Goal: Task Accomplishment & Management: Manage account settings

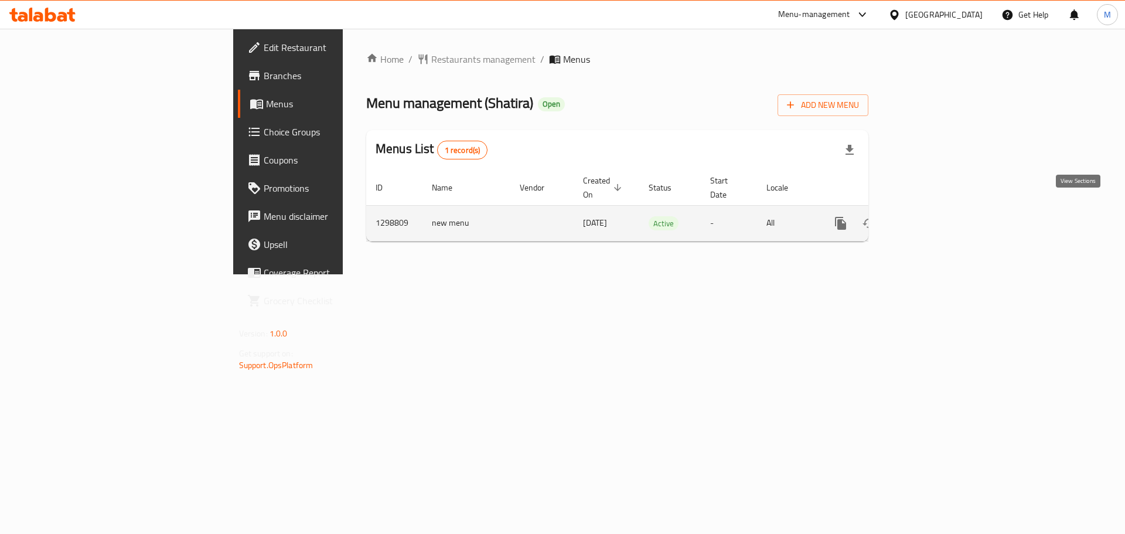
click at [939, 215] on link "enhanced table" at bounding box center [925, 223] width 28 height 28
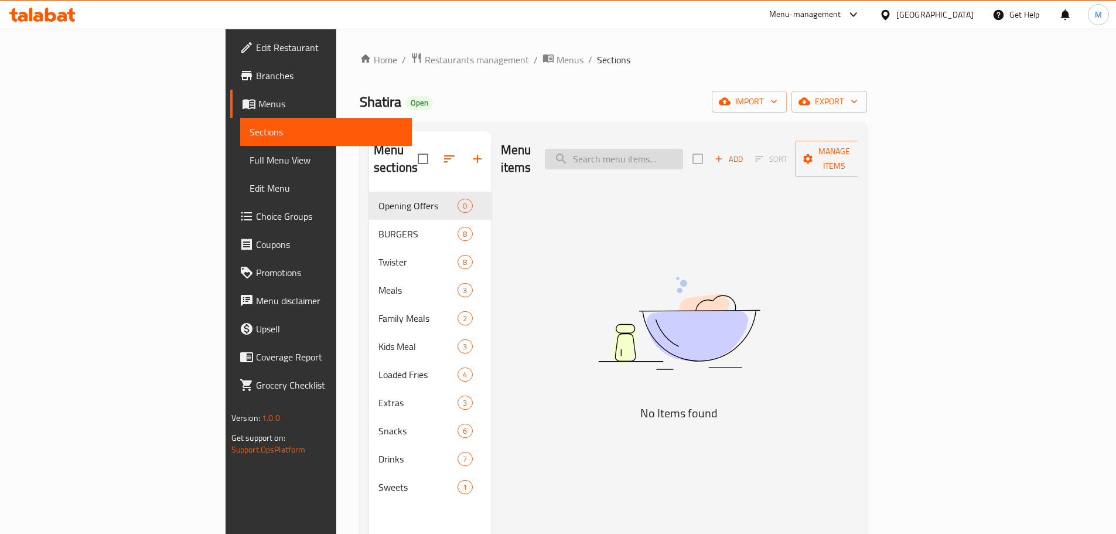
click at [671, 150] on input "search" at bounding box center [614, 159] width 138 height 21
click at [654, 246] on img at bounding box center [679, 323] width 293 height 155
click at [683, 149] on input "search" at bounding box center [614, 159] width 138 height 21
paste input "سماشد برجر كومبو"
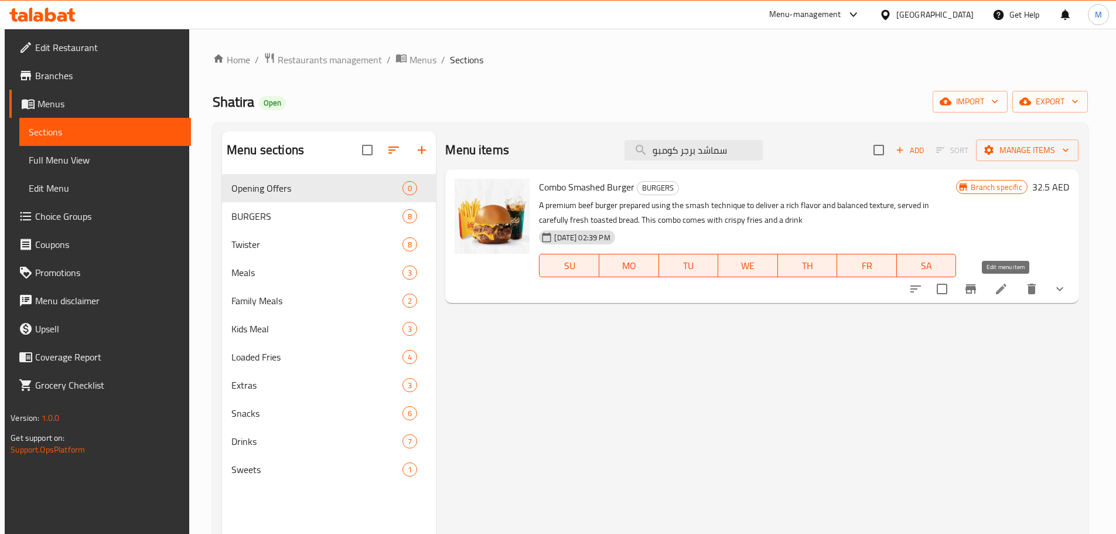
type input "سماشد برجر كومبو"
click at [1009, 290] on icon at bounding box center [1002, 289] width 14 height 14
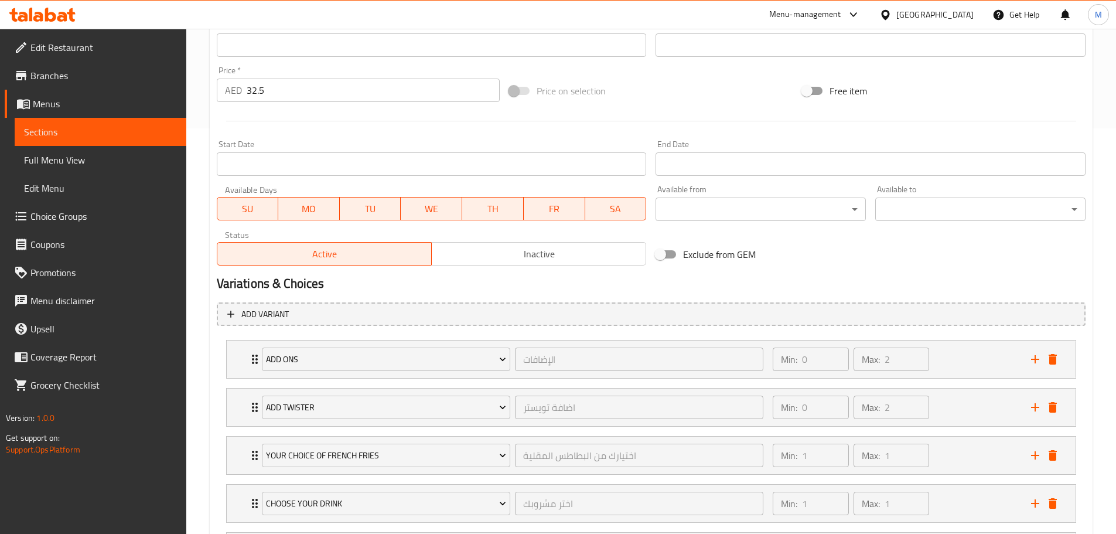
scroll to position [523, 0]
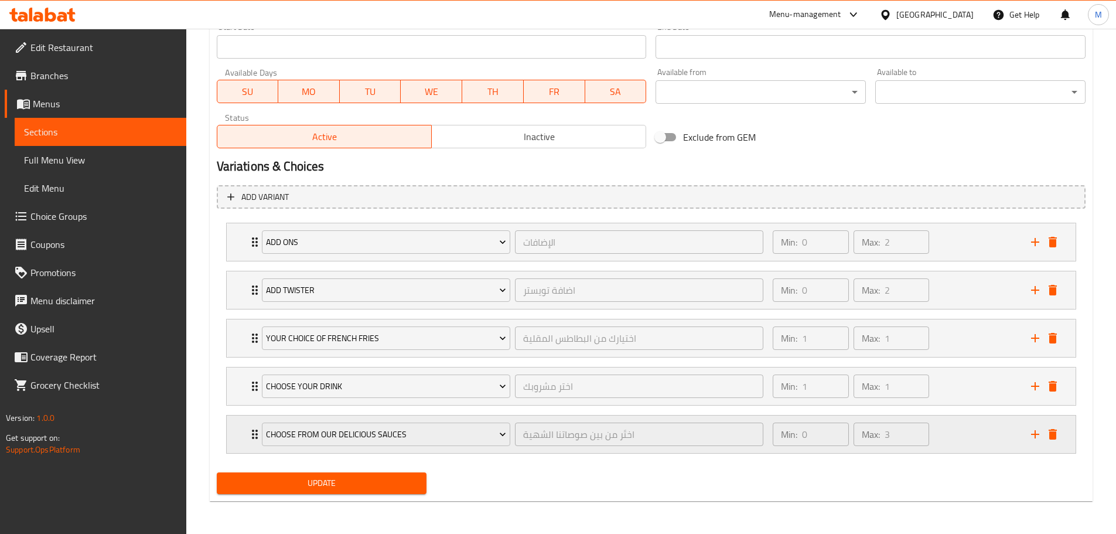
click at [233, 444] on div "Choose From Our Delicious Sauces اختَر من بين صوصاتنا الشهية ​ Min: 0 ​ Max: 3 ​" at bounding box center [651, 435] width 849 height 38
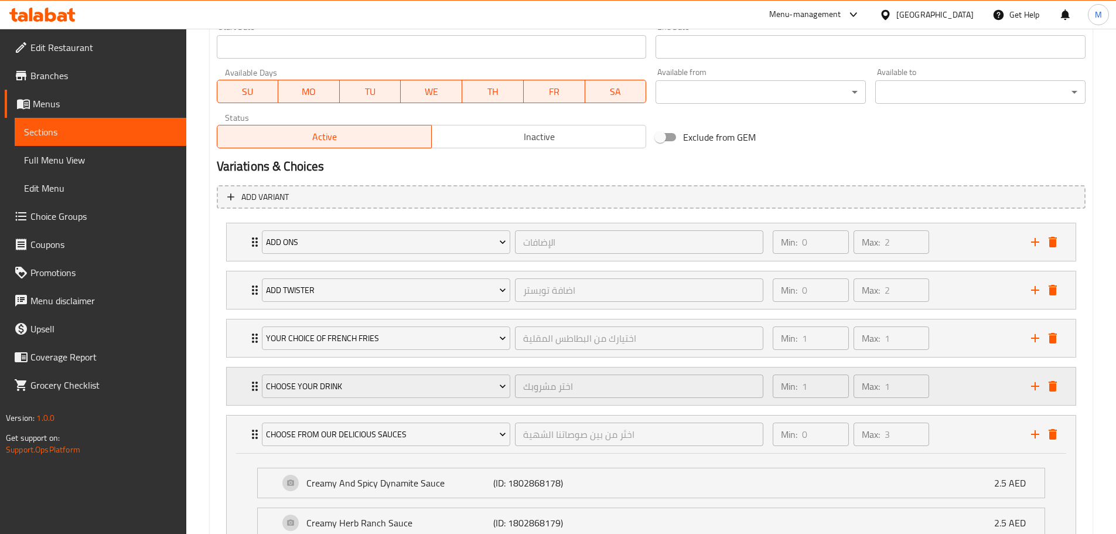
click at [237, 392] on div "Choose Your Drink [PERSON_NAME] ​ Min: 1 ​ Max: 1 ​" at bounding box center [651, 386] width 849 height 38
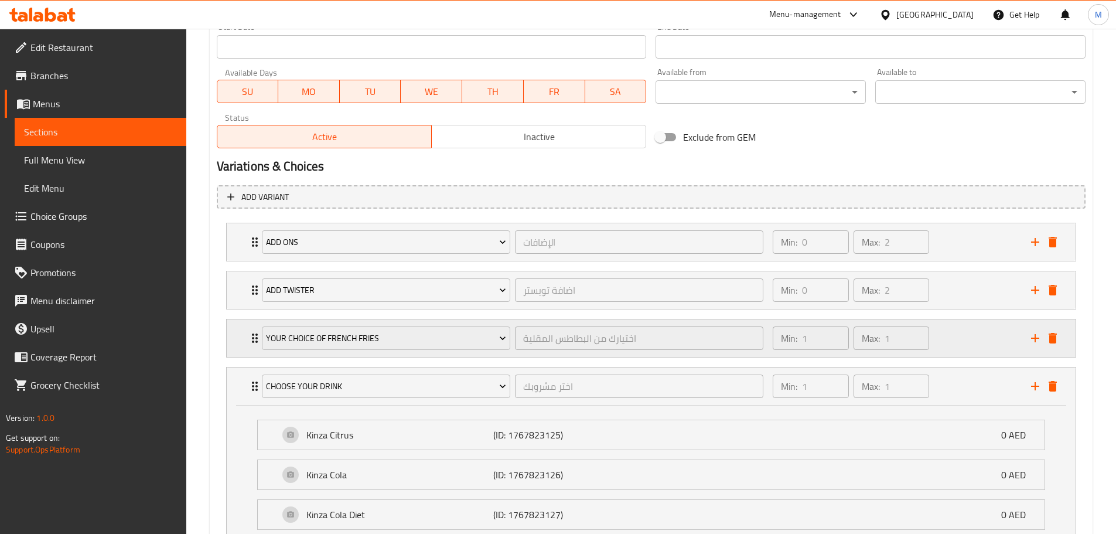
click at [241, 355] on div "Your Choice Of French Fries اختيارك من البطاطس المقلية ​ Min: 1 ​ Max: 1 ​" at bounding box center [651, 338] width 849 height 38
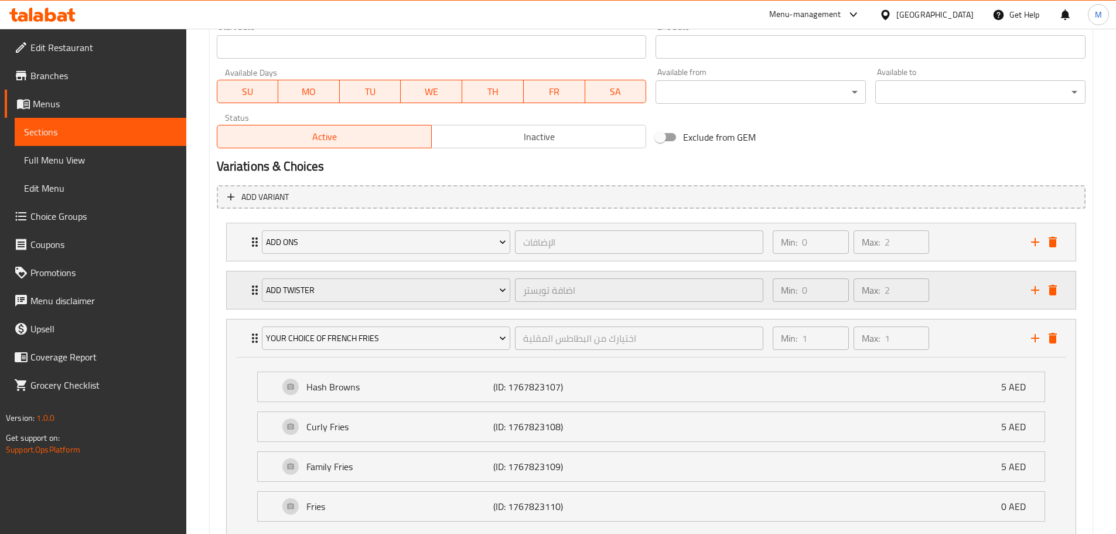
click at [246, 305] on div "Add Twister اضافة [PERSON_NAME] ​ Min: 0 ​ Max: 2 ​" at bounding box center [651, 290] width 849 height 38
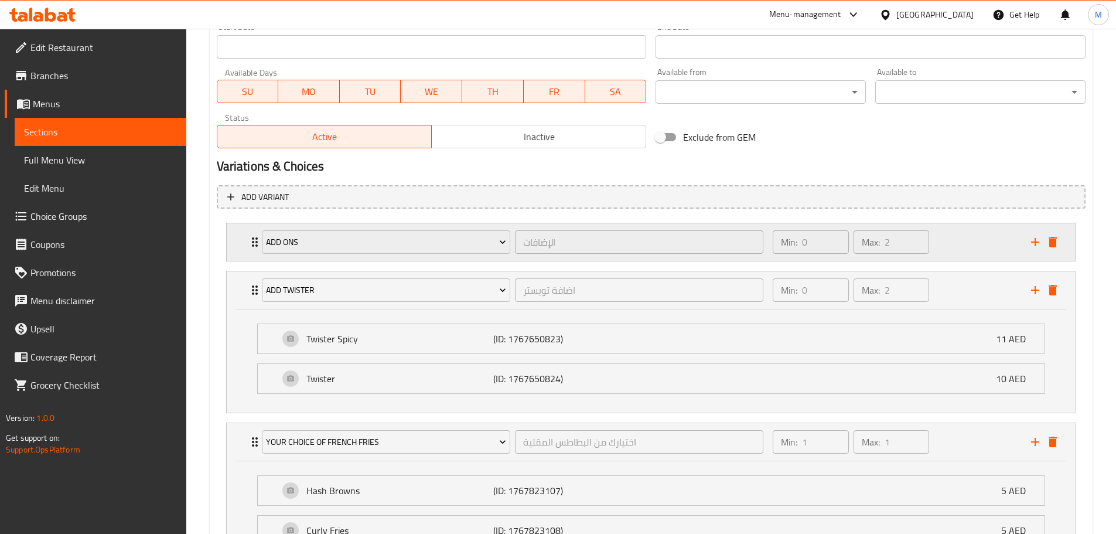
click at [248, 249] on icon "Expand" at bounding box center [255, 242] width 14 height 14
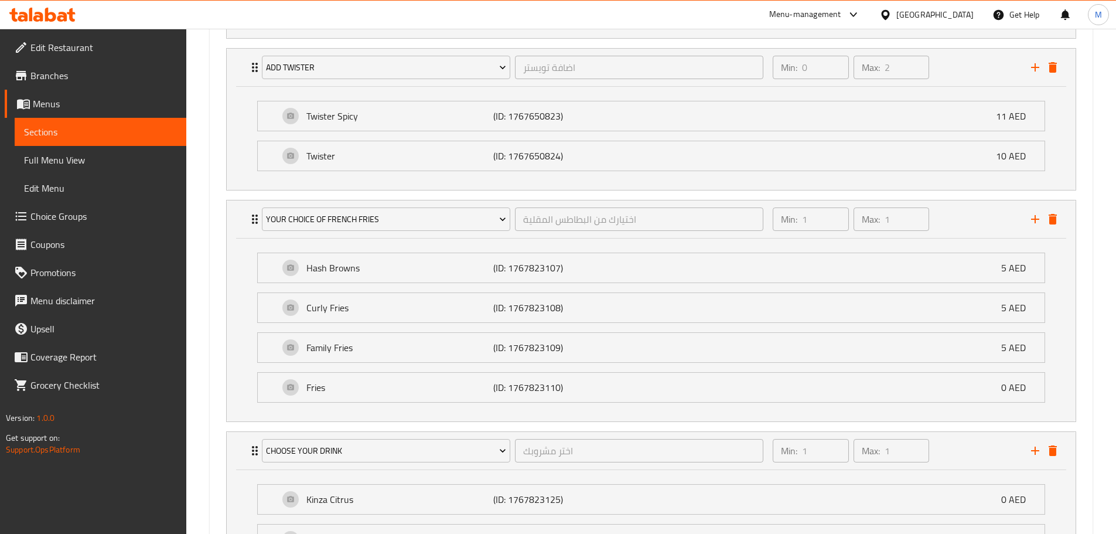
scroll to position [966, 0]
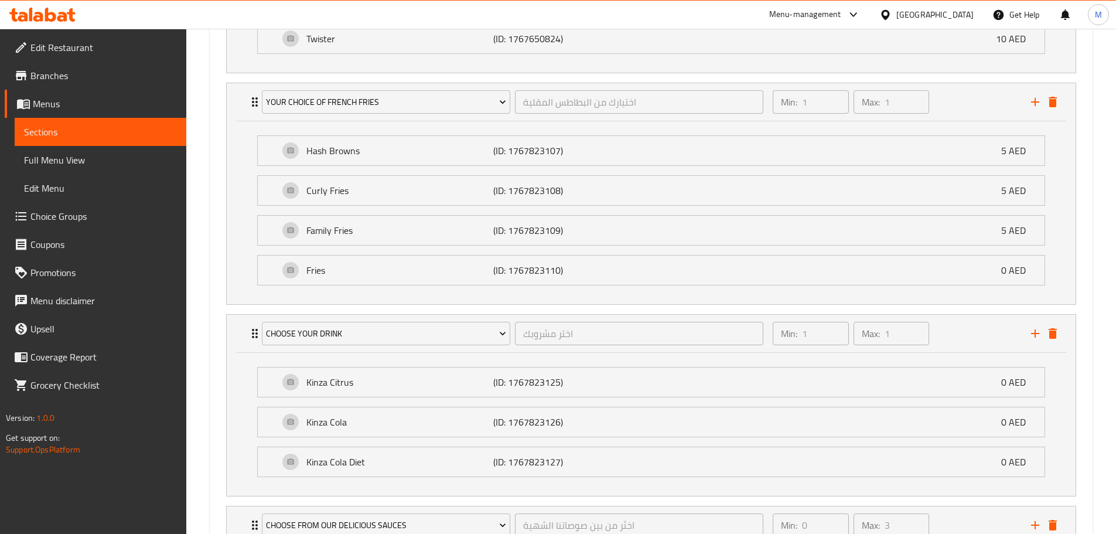
click at [77, 209] on span "Choice Groups" at bounding box center [103, 216] width 147 height 14
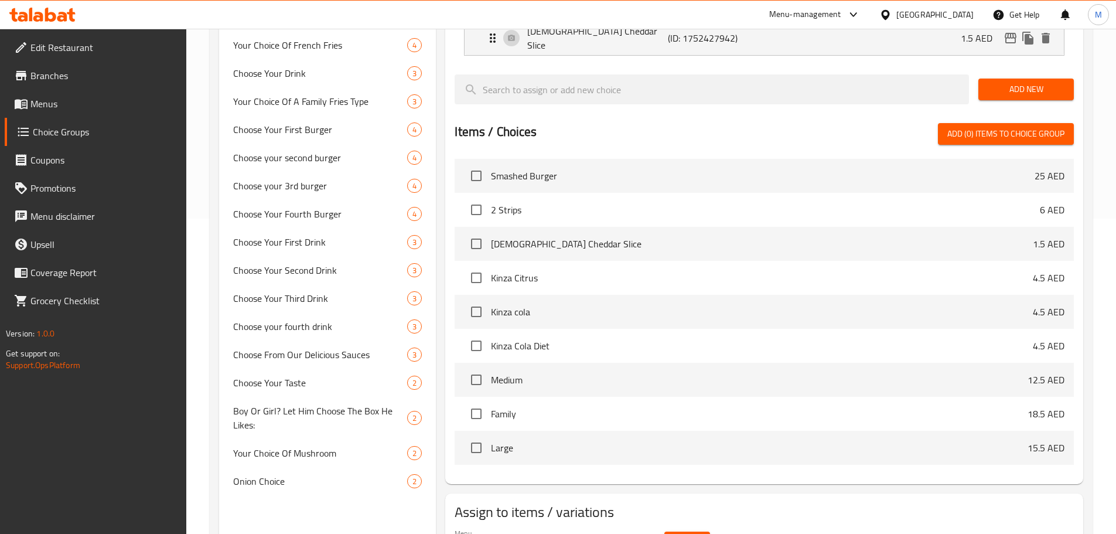
scroll to position [348, 0]
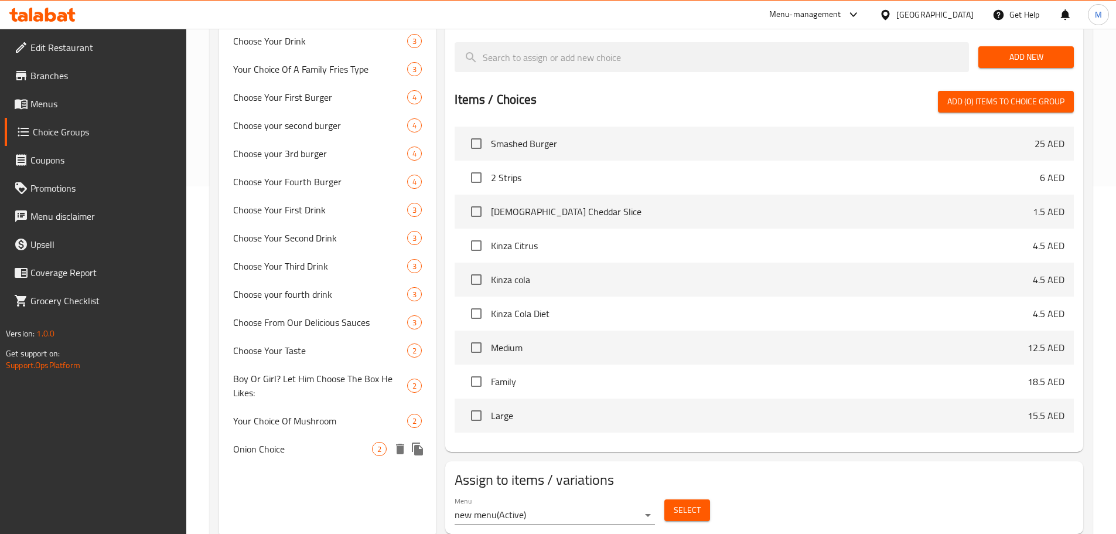
click at [265, 448] on span "Onion Choice" at bounding box center [302, 449] width 139 height 14
type input "Onion Choice"
type input "اختيار بصل"
type input "1"
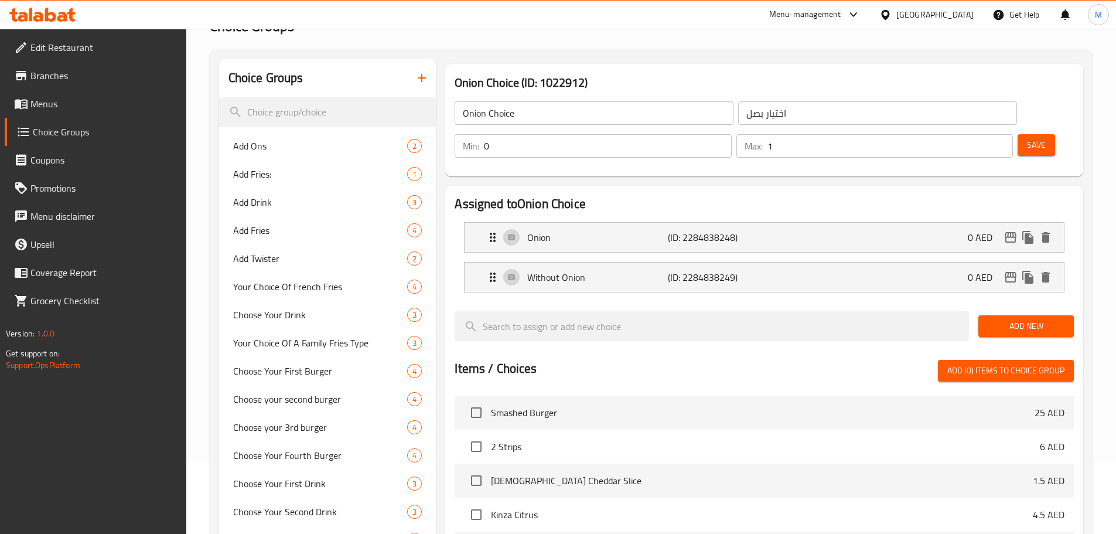
scroll to position [55, 0]
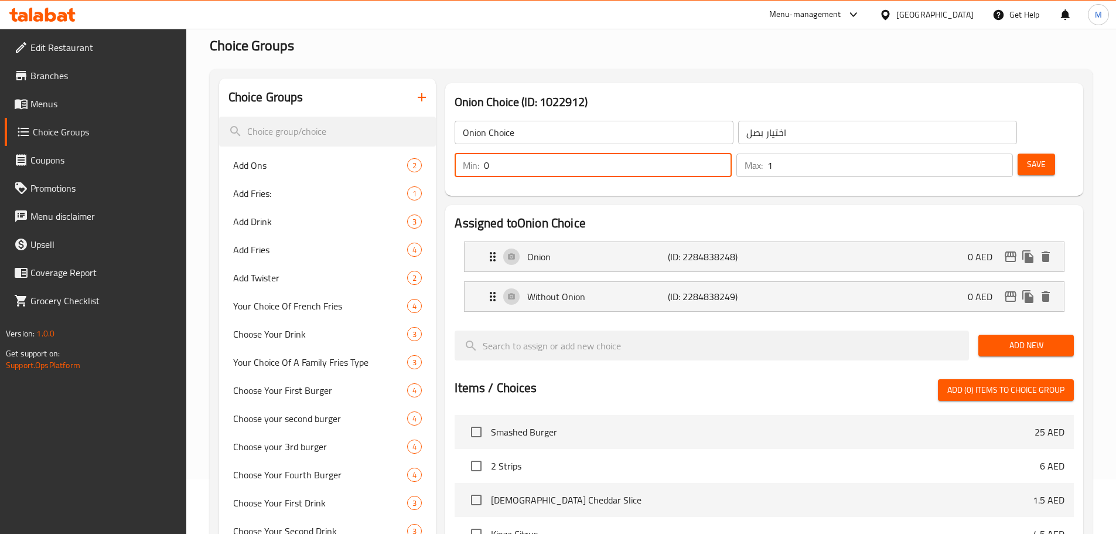
drag, startPoint x: 902, startPoint y: 137, endPoint x: 892, endPoint y: 136, distance: 10.0
click at [731, 154] on div "Min: 0 ​" at bounding box center [593, 165] width 277 height 23
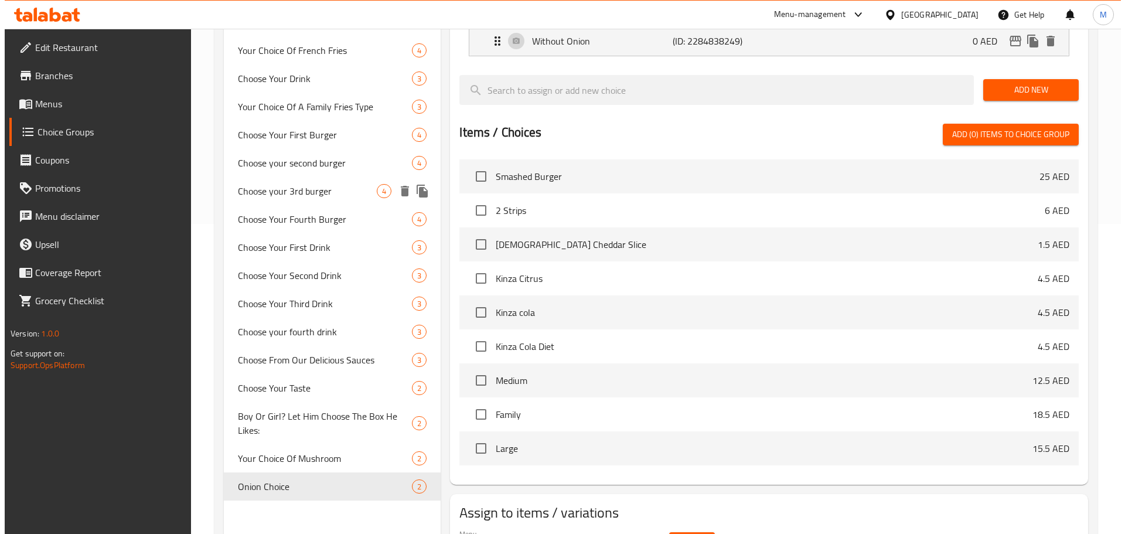
scroll to position [348, 0]
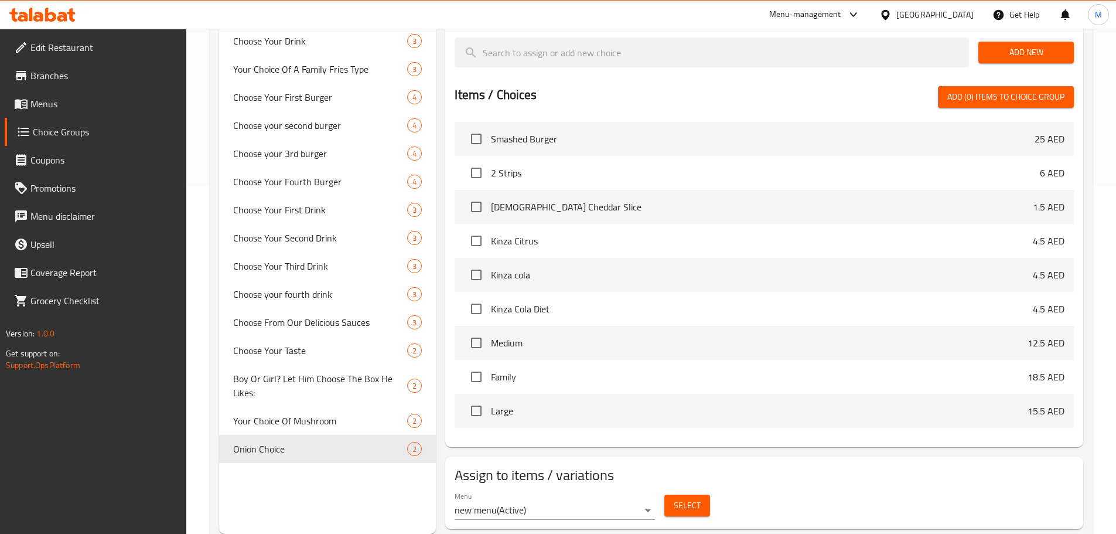
click at [679, 498] on span "Select" at bounding box center [687, 505] width 27 height 15
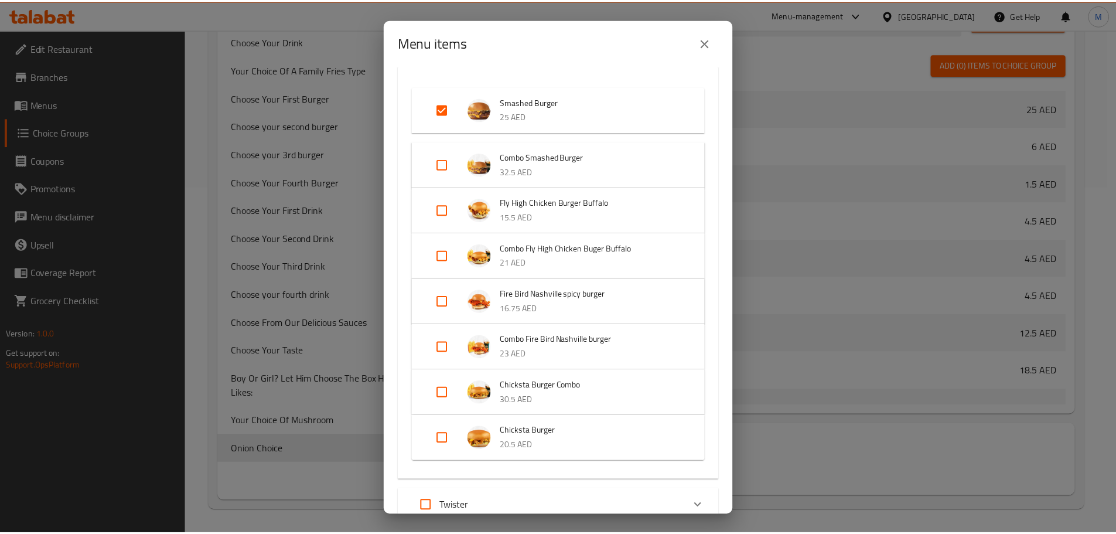
scroll to position [0, 0]
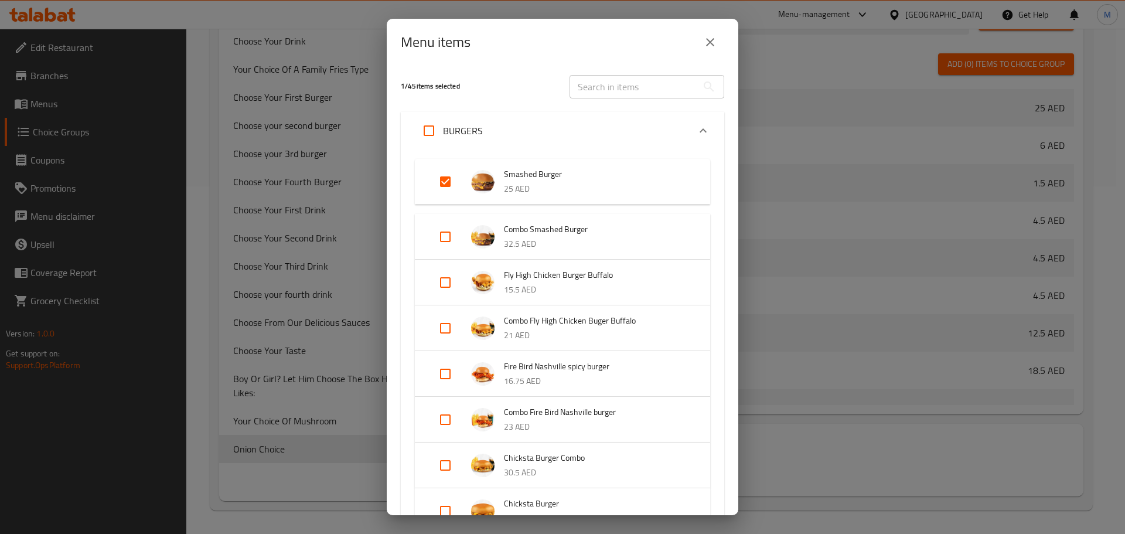
click at [710, 42] on icon "close" at bounding box center [710, 42] width 8 height 8
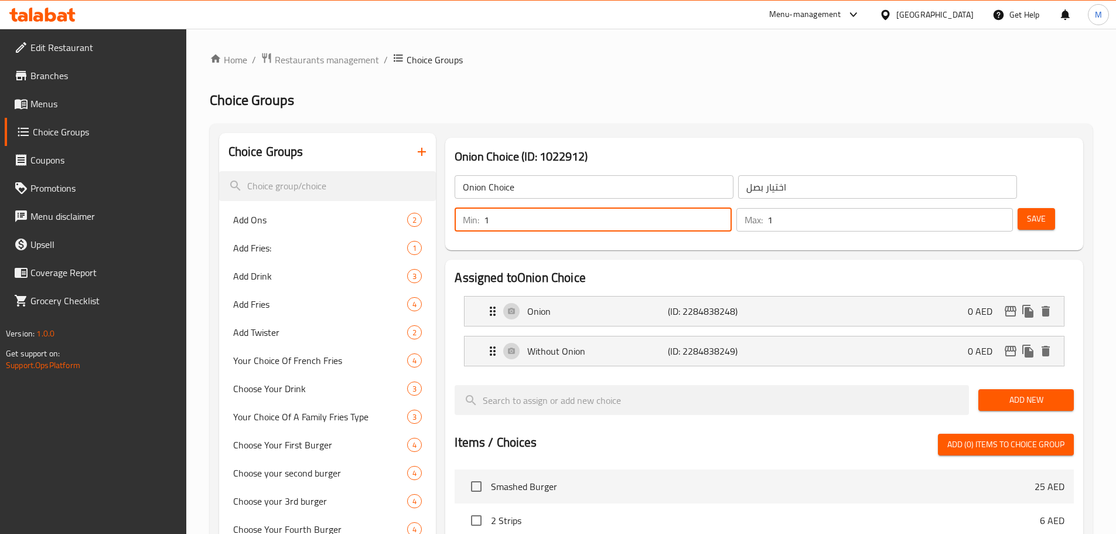
type input "1"
click at [1027, 212] on span "Save" at bounding box center [1036, 219] width 19 height 15
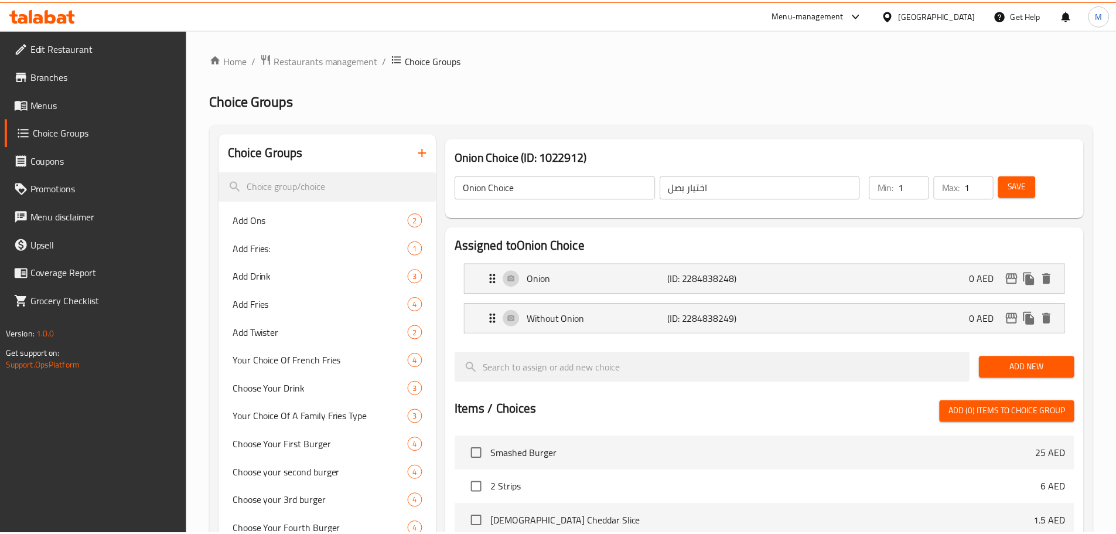
scroll to position [348, 0]
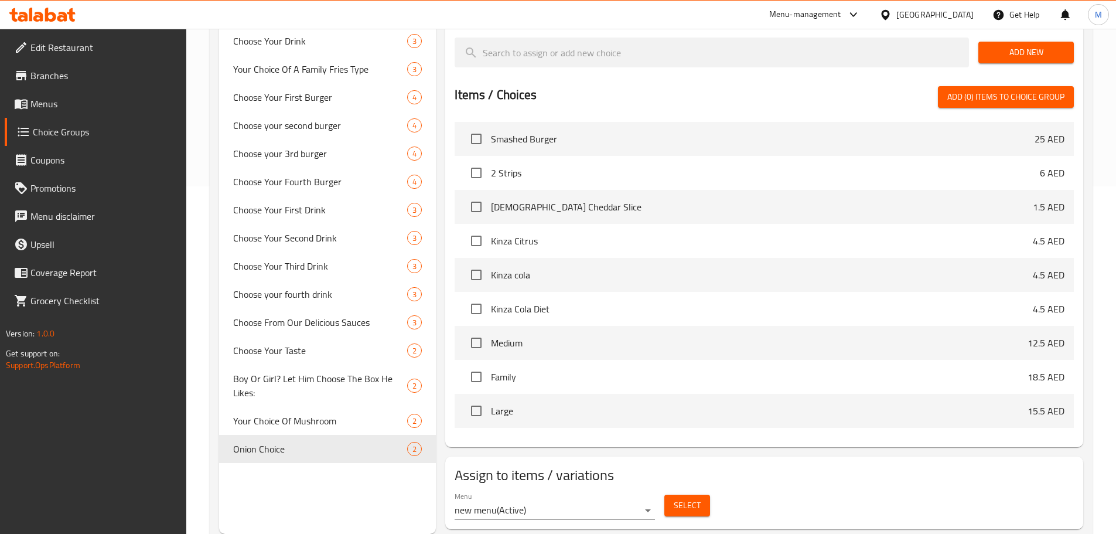
click at [438, 280] on div "Onion Choice (ID: 1022912) Onion Choice ​ اختيار بصل ​ Min: 1 ​ Max: 1 ​ Save A…" at bounding box center [762, 160] width 652 height 748
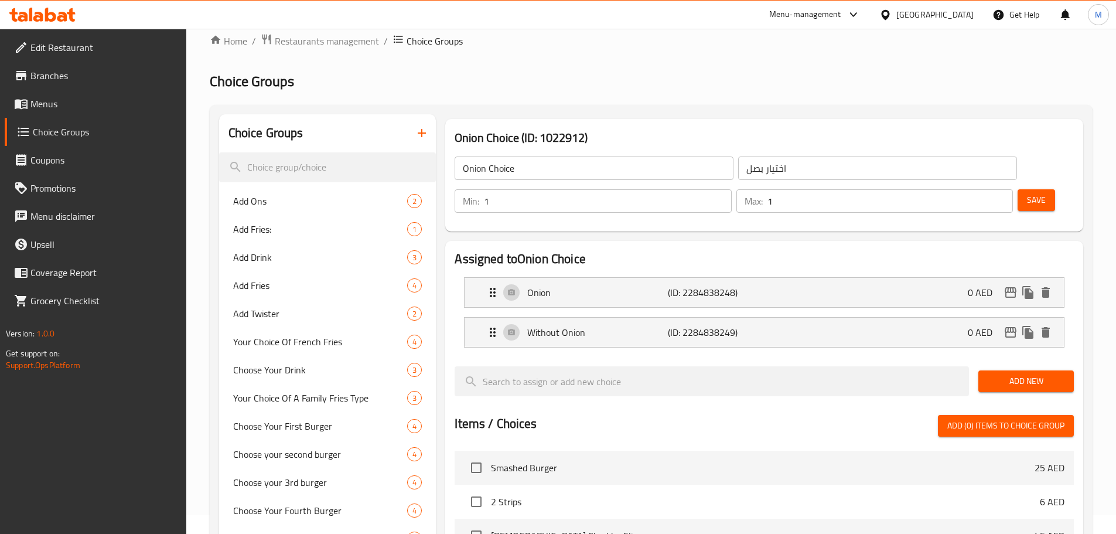
scroll to position [0, 0]
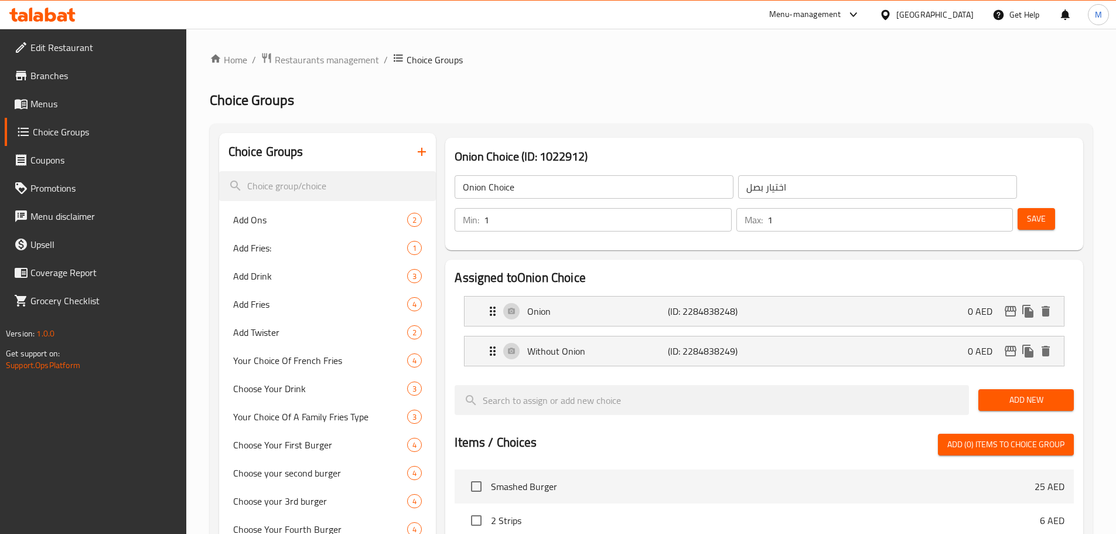
click at [526, 99] on h2 "Choice Groups" at bounding box center [651, 100] width 883 height 19
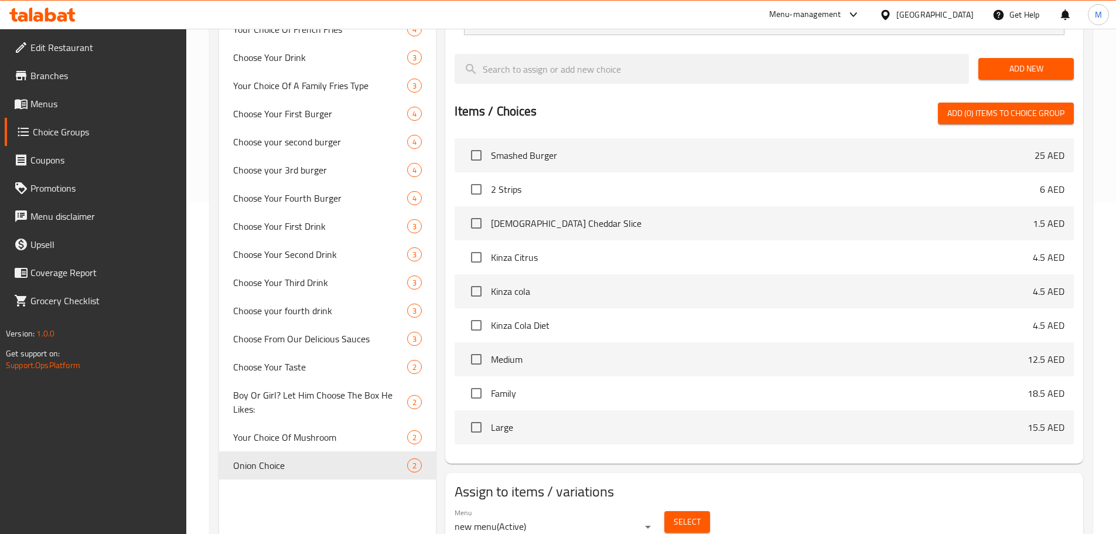
scroll to position [348, 0]
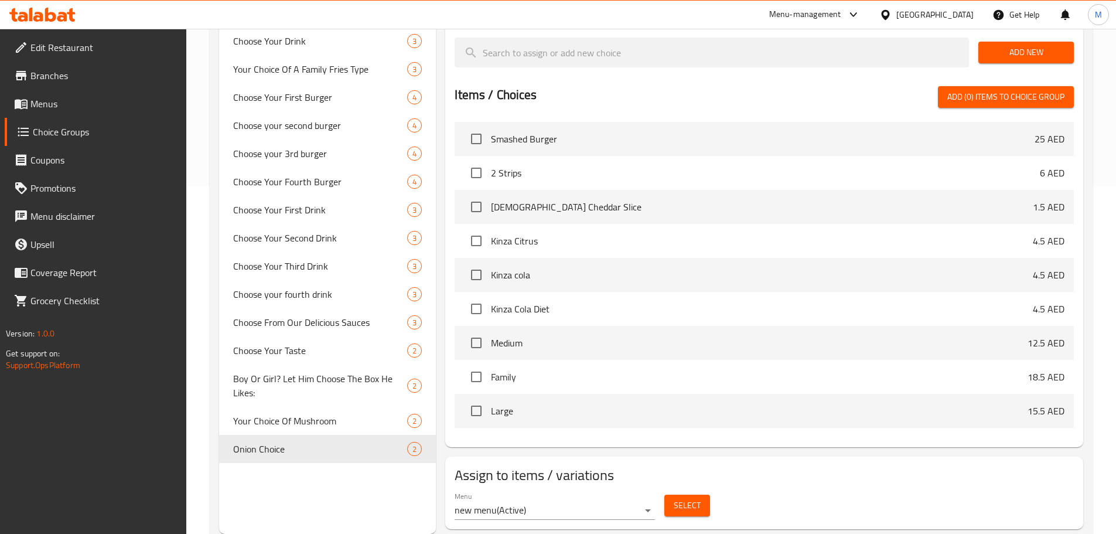
click at [442, 373] on div "Assigned to Onion Choice Onion (ID: 2284838248) 0 AED Name (En) Onion Name (En)…" at bounding box center [765, 179] width 648 height 544
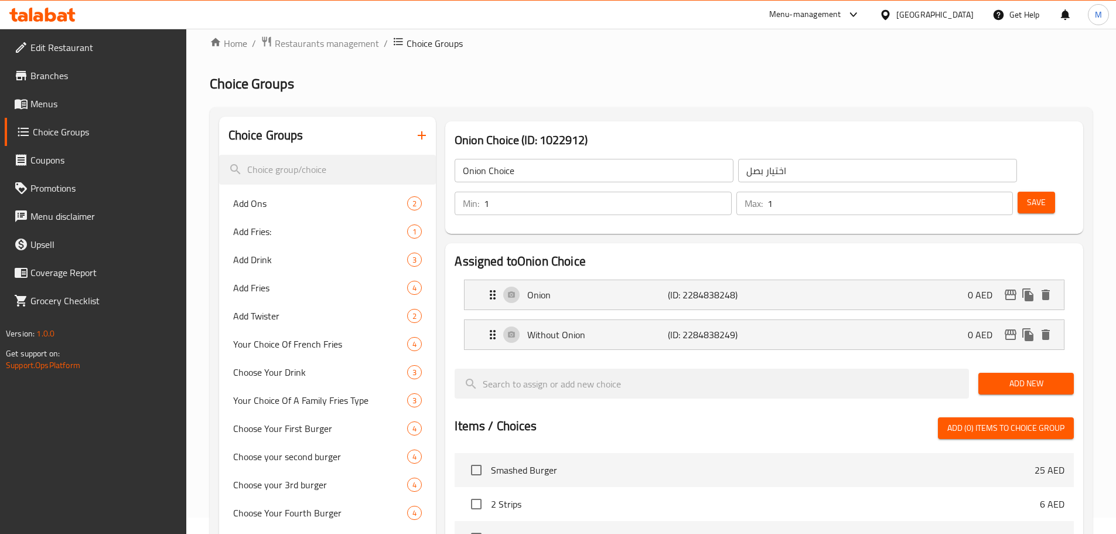
scroll to position [0, 0]
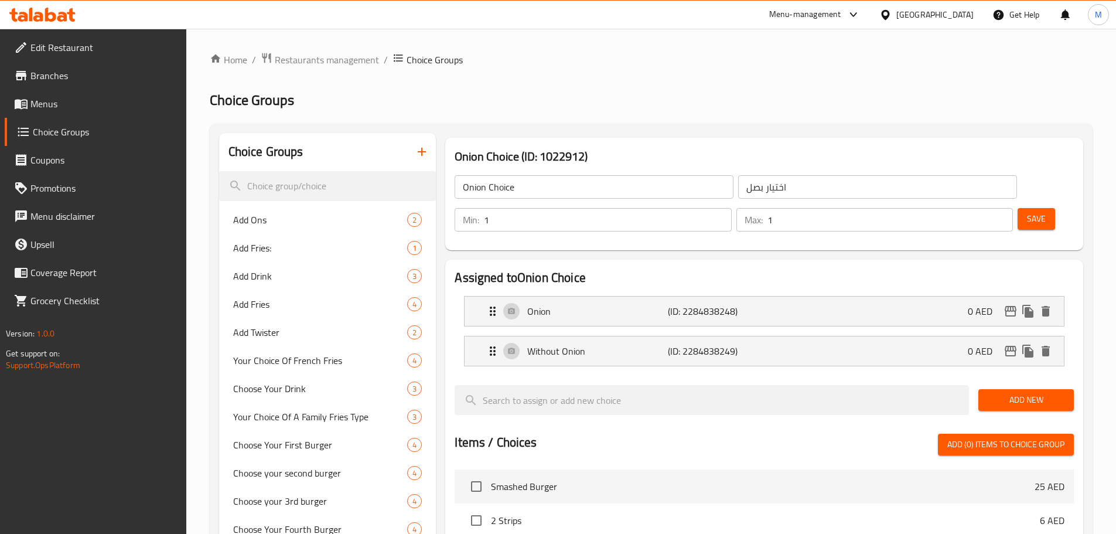
click at [499, 141] on div "Onion Choice (ID: 1022912) Onion Choice ​ اختيار بصل ​ Min: 1 ​ Max: 1 ​ Save" at bounding box center [764, 194] width 638 height 113
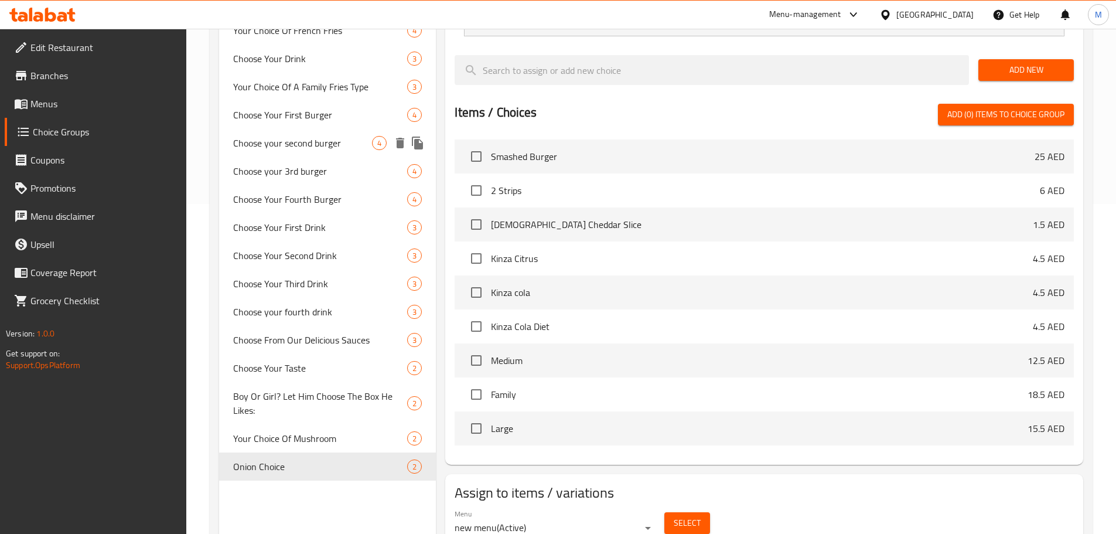
scroll to position [348, 0]
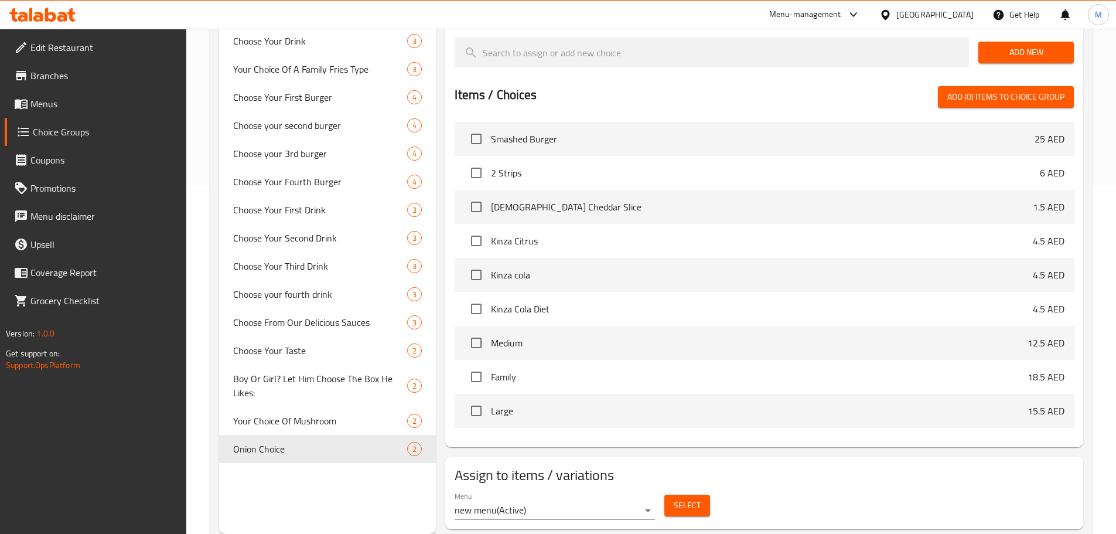
click at [445, 261] on div "Assigned to Onion Choice Onion (ID: 2284838248) 0 AED Name (En) Onion Name (En)…" at bounding box center [765, 179] width 648 height 544
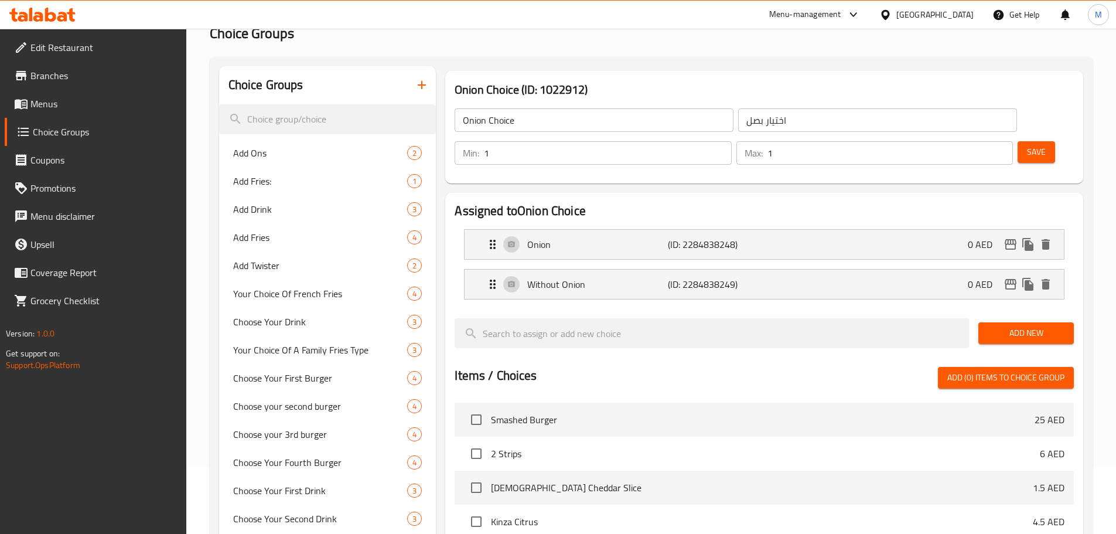
scroll to position [0, 0]
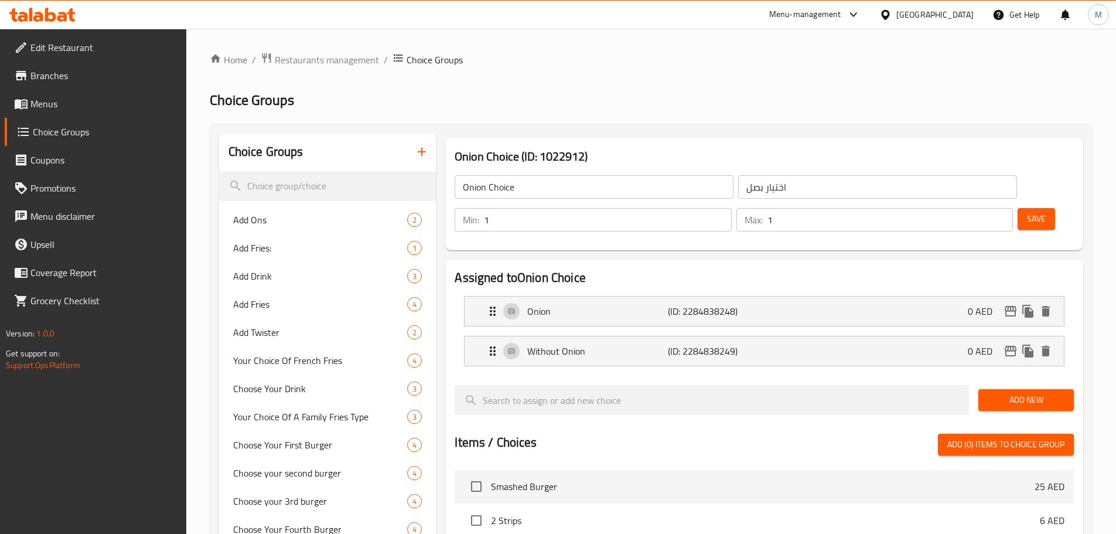
click at [202, 227] on div "Home / Restaurants management / Choice Groups Choice Groups Choice Groups Add O…" at bounding box center [651, 472] width 930 height 886
click at [423, 86] on div "Home / Restaurants management / Choice Groups Choice Groups Choice Groups Add O…" at bounding box center [651, 471] width 883 height 839
click at [761, 104] on h2 "Choice Groups" at bounding box center [651, 100] width 883 height 19
click at [400, 83] on div "Home / Restaurants management / Choice Groups Choice Groups Choice Groups Add O…" at bounding box center [651, 471] width 883 height 839
click at [60, 73] on span "Branches" at bounding box center [103, 76] width 147 height 14
